Goal: Task Accomplishment & Management: Use online tool/utility

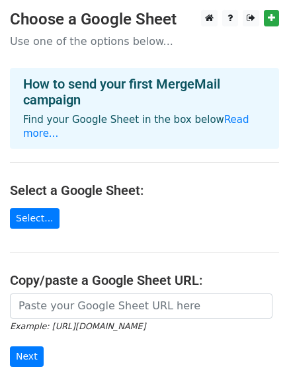
scroll to position [66, 0]
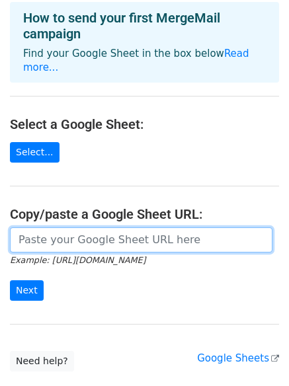
click at [173, 228] on input "url" at bounding box center [141, 240] width 263 height 25
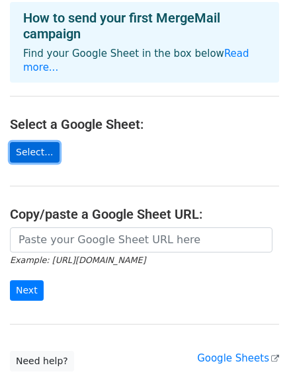
click at [31, 142] on link "Select..." at bounding box center [35, 152] width 50 height 21
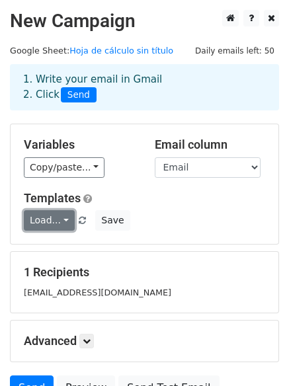
click at [59, 219] on link "Load..." at bounding box center [49, 220] width 51 height 21
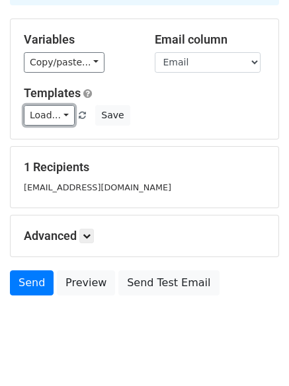
scroll to position [127, 0]
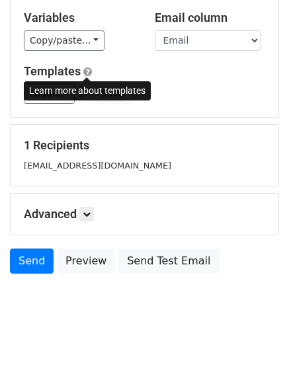
click at [87, 73] on span at bounding box center [87, 72] width 9 height 10
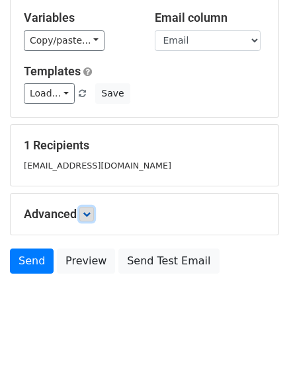
click at [87, 216] on icon at bounding box center [87, 214] width 8 height 8
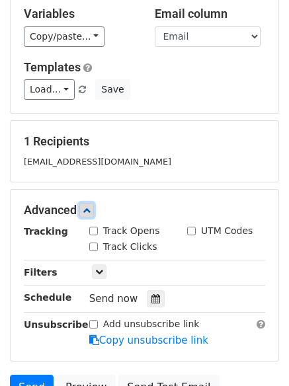
scroll to position [193, 0]
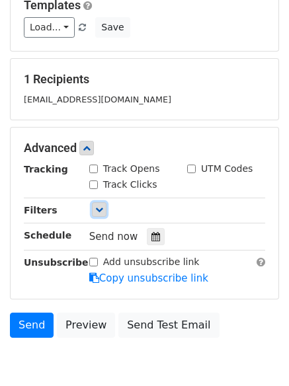
click at [97, 211] on icon at bounding box center [99, 210] width 8 height 8
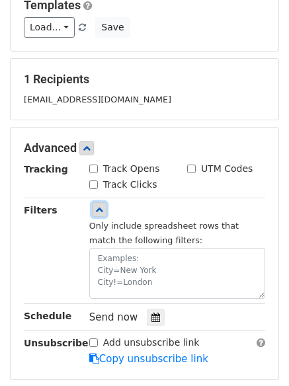
click at [95, 206] on icon at bounding box center [99, 210] width 8 height 8
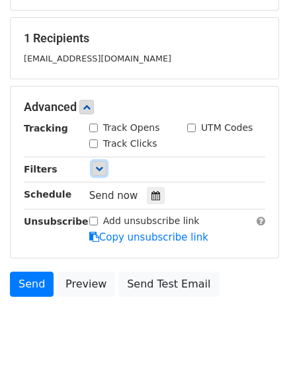
scroll to position [257, 0]
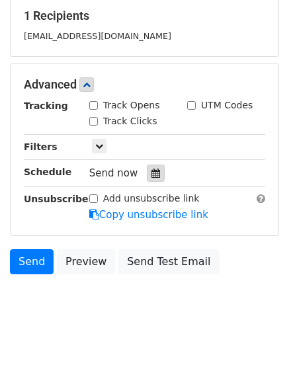
click at [152, 173] on icon at bounding box center [156, 173] width 9 height 9
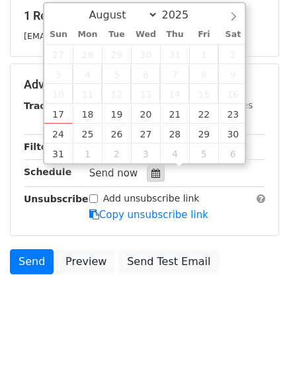
click at [152, 173] on icon at bounding box center [156, 173] width 9 height 9
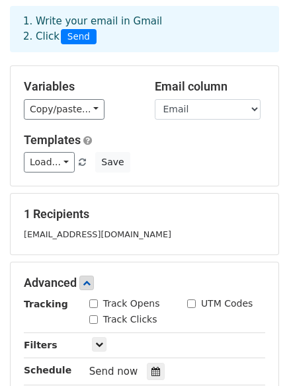
scroll to position [0, 0]
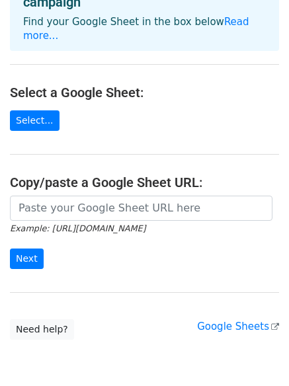
scroll to position [132, 0]
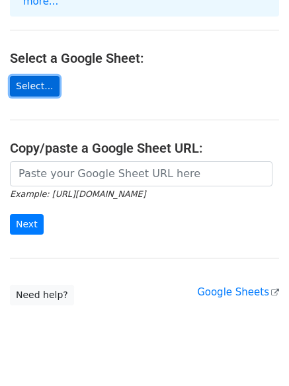
click at [40, 76] on link "Select..." at bounding box center [35, 86] width 50 height 21
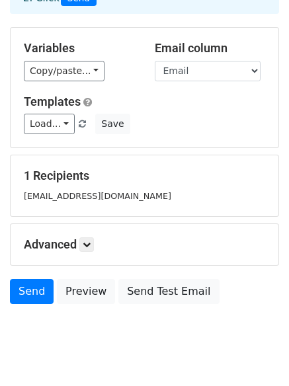
scroll to position [127, 0]
